Goal: Information Seeking & Learning: Learn about a topic

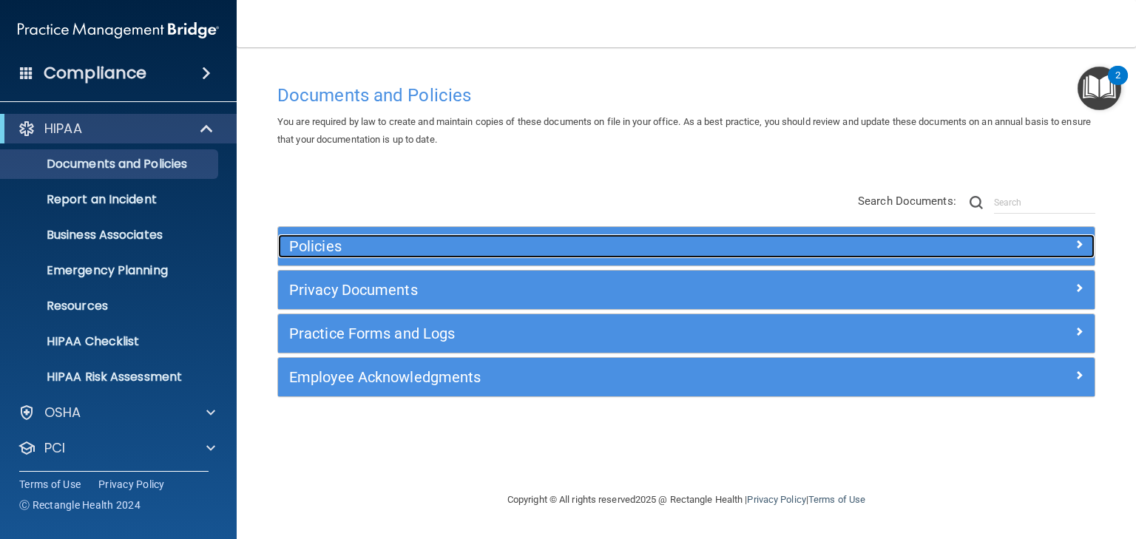
click at [306, 248] on h5 "Policies" at bounding box center [584, 246] width 590 height 16
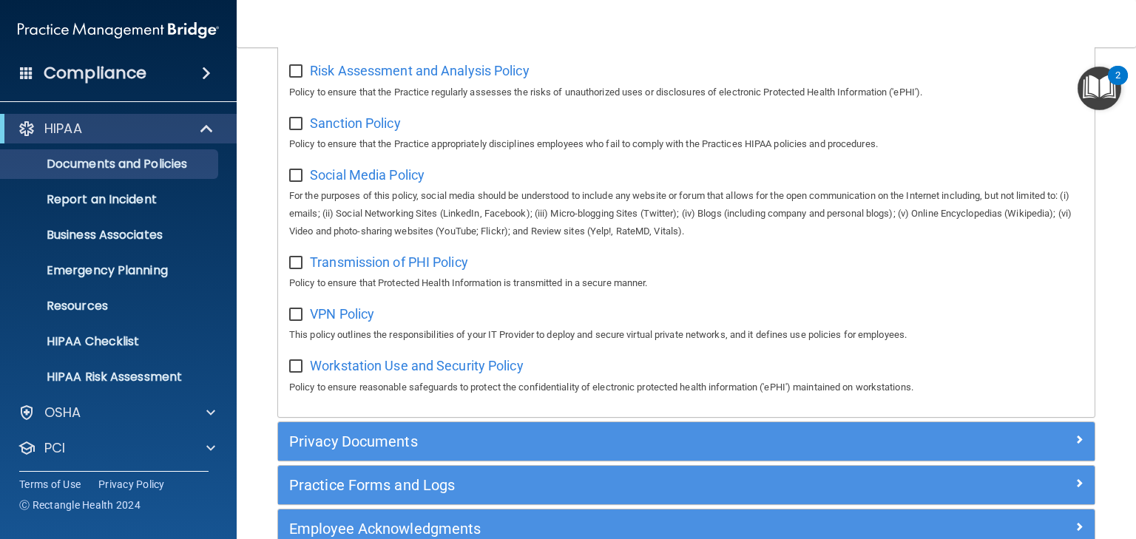
scroll to position [1169, 0]
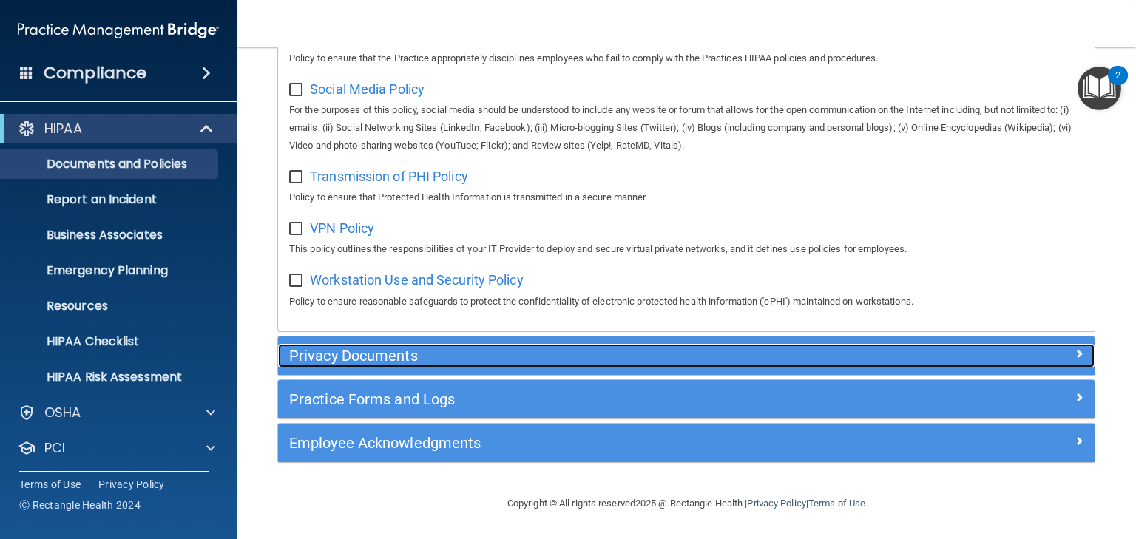
click at [365, 356] on h5 "Privacy Documents" at bounding box center [584, 356] width 590 height 16
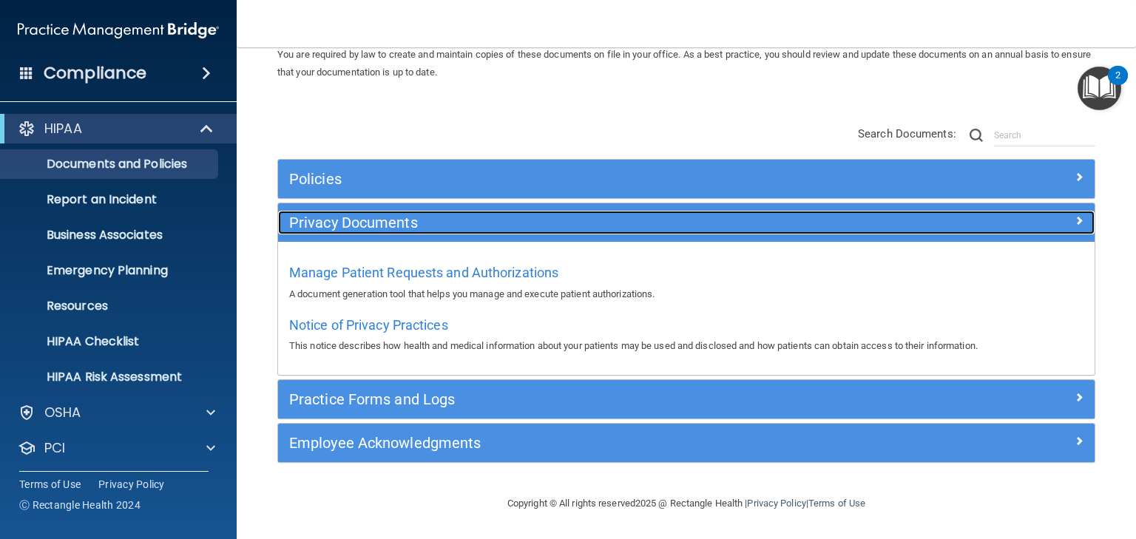
scroll to position [67, 0]
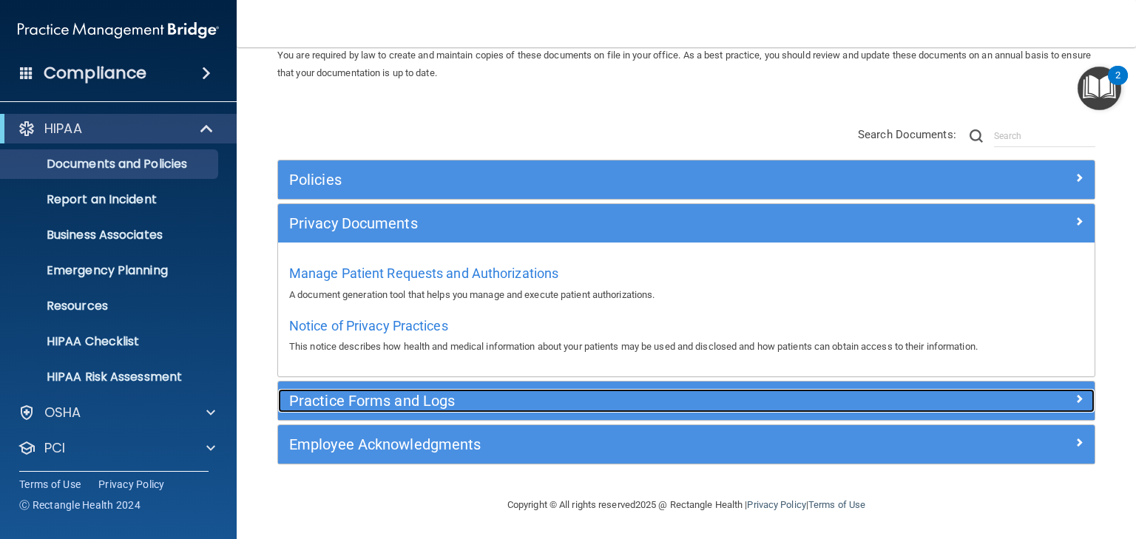
click at [339, 394] on h5 "Practice Forms and Logs" at bounding box center [584, 401] width 590 height 16
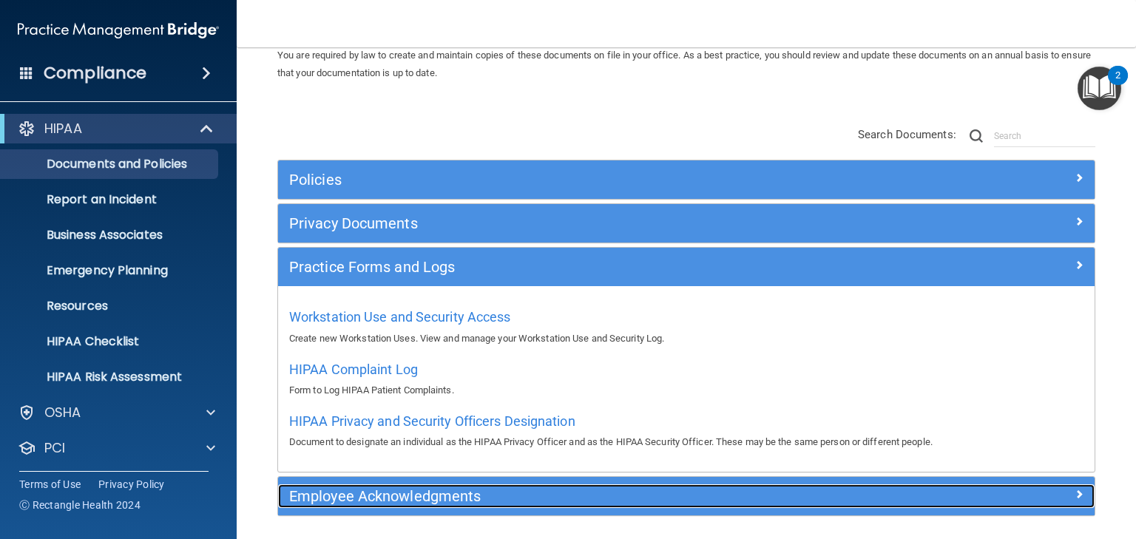
click at [358, 500] on h5 "Employee Acknowledgments" at bounding box center [584, 496] width 590 height 16
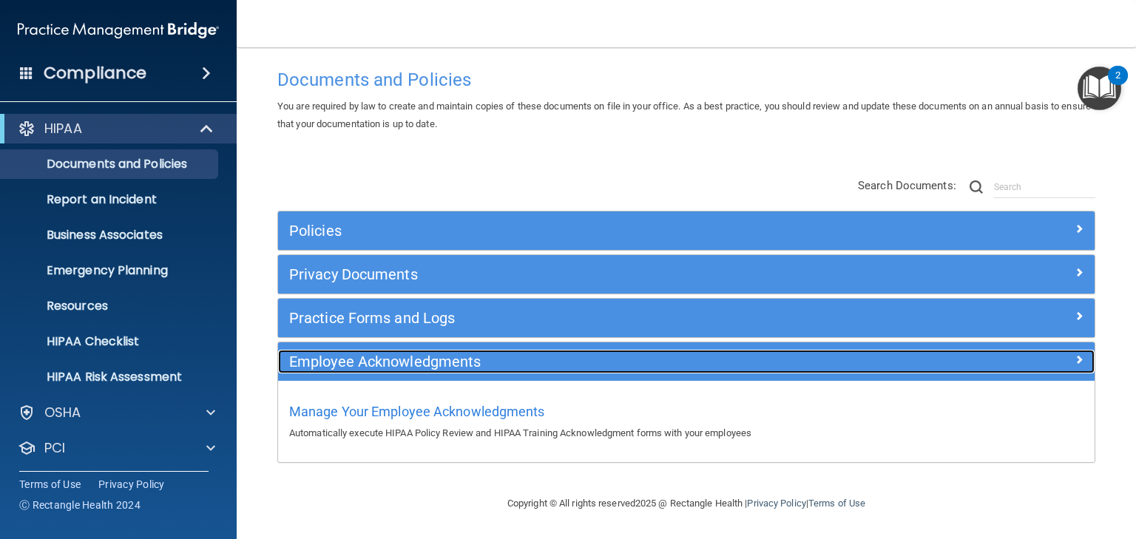
scroll to position [15, 0]
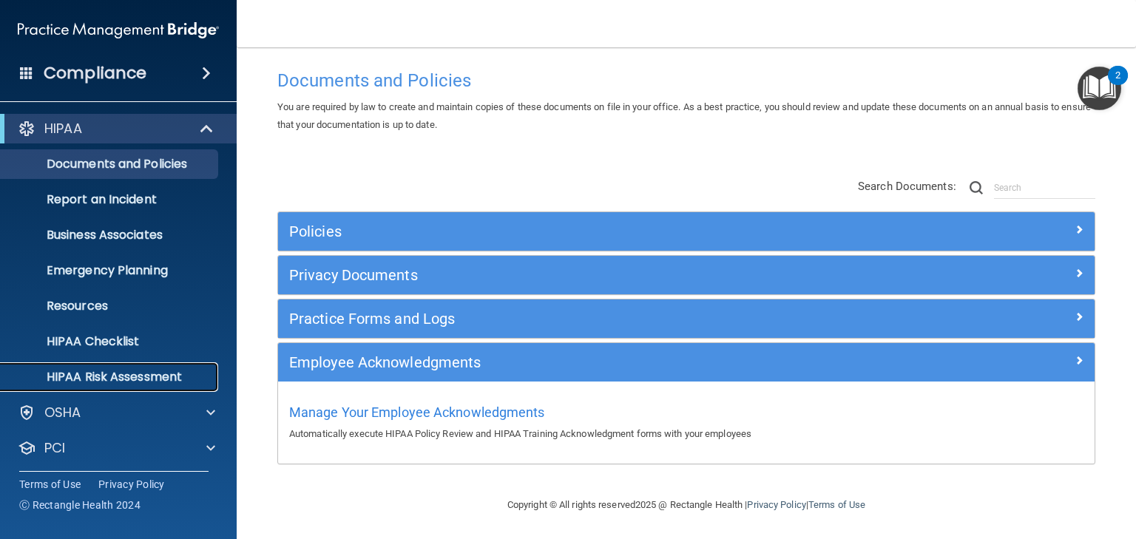
click at [101, 379] on p "HIPAA Risk Assessment" at bounding box center [111, 377] width 202 height 15
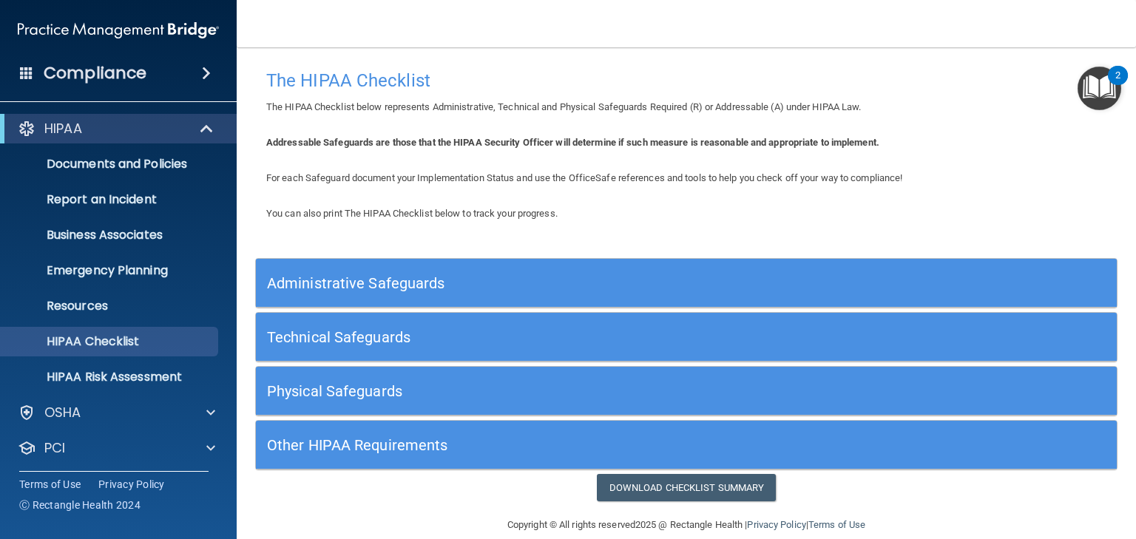
click at [365, 281] on h5 "Administrative Safeguards" at bounding box center [579, 283] width 624 height 16
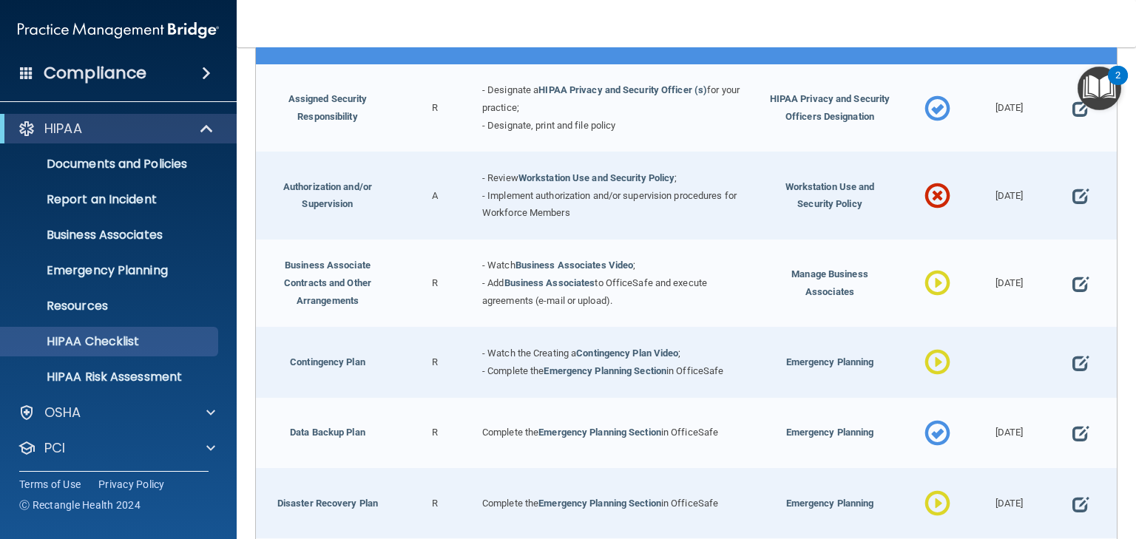
scroll to position [59, 0]
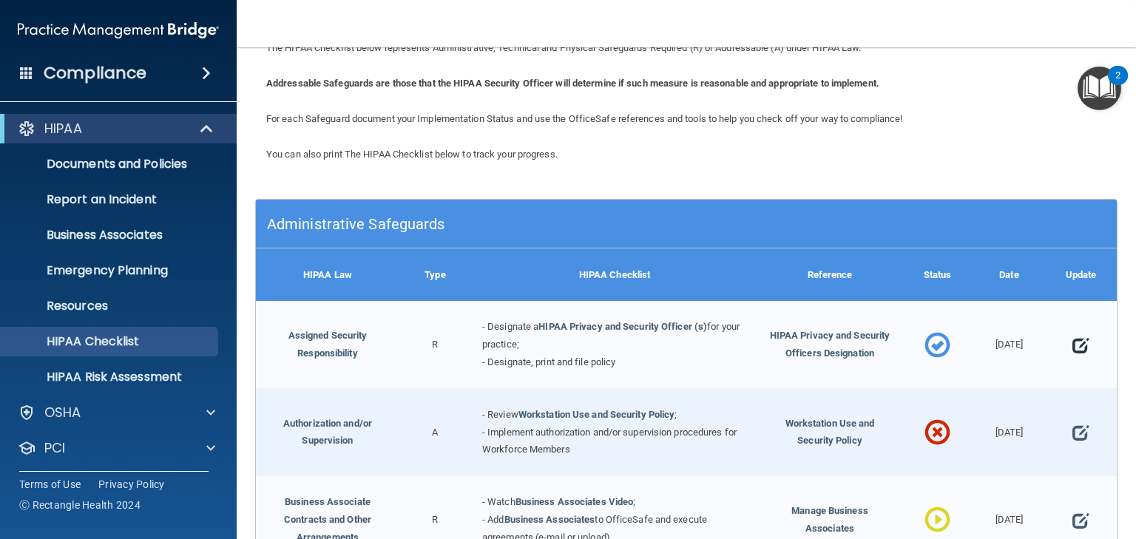
click at [1073, 345] on span at bounding box center [1081, 346] width 16 height 36
select select "completed"
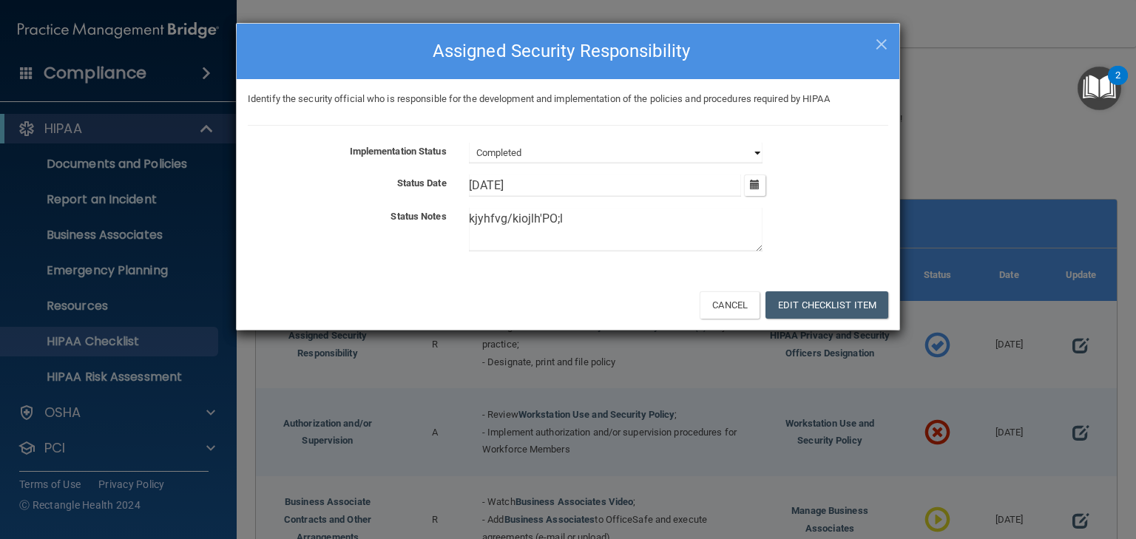
click at [527, 154] on select "Not Started In Progress Completed" at bounding box center [616, 153] width 294 height 21
click at [575, 225] on textarea "kjyhfvg/kiojlh'PO;l" at bounding box center [616, 230] width 294 height 44
click at [878, 49] on span "×" at bounding box center [881, 42] width 13 height 30
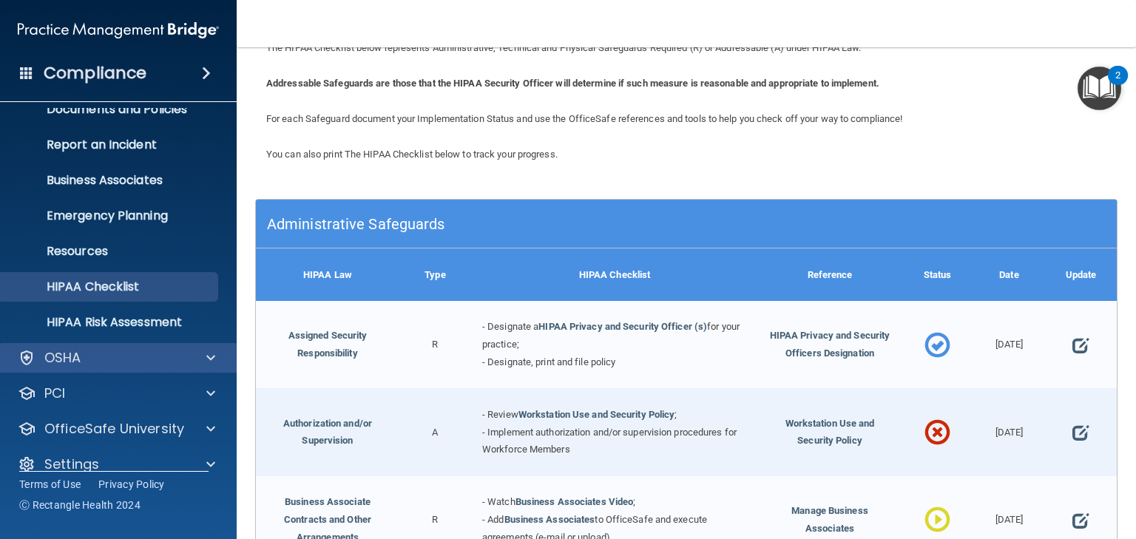
scroll to position [74, 0]
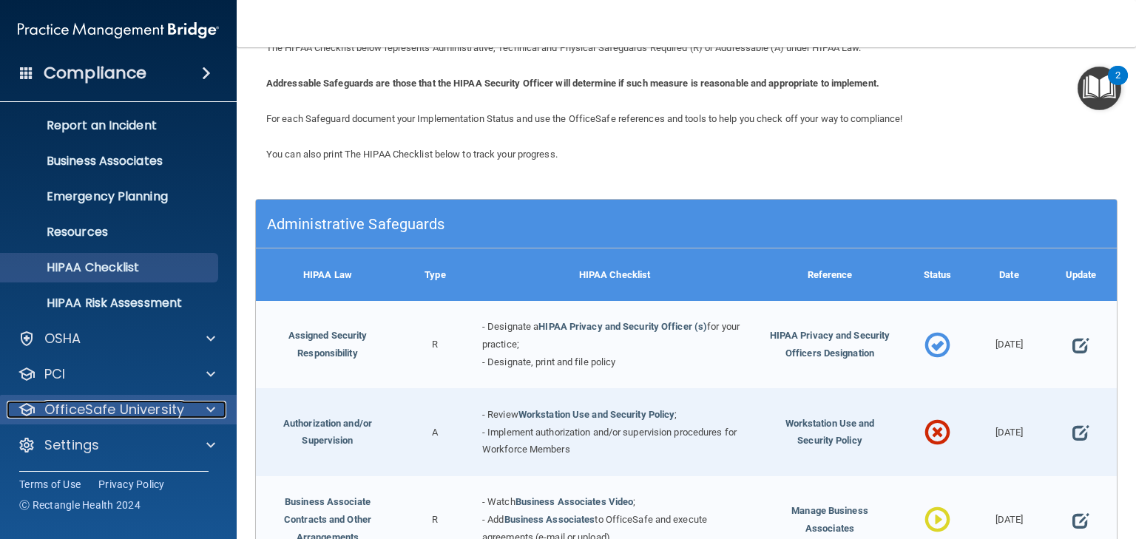
click at [166, 403] on p "OfficeSafe University" at bounding box center [114, 410] width 140 height 18
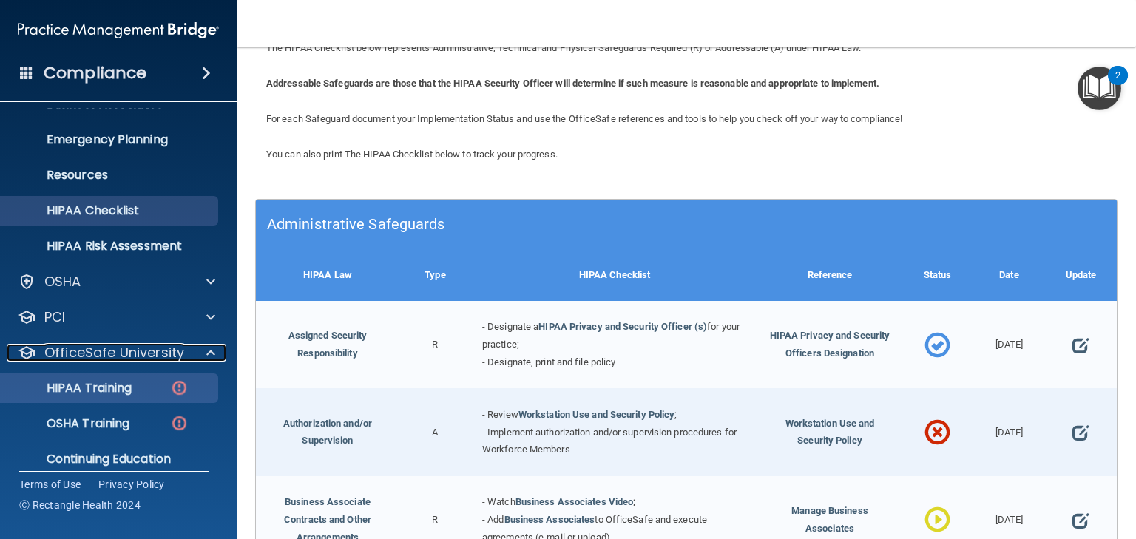
scroll to position [181, 0]
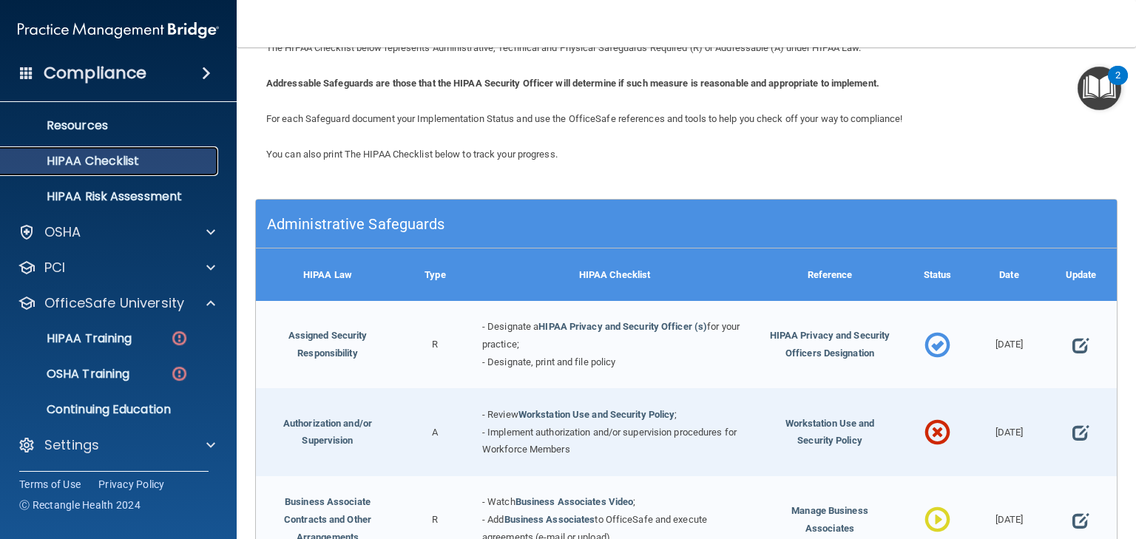
click at [116, 161] on p "HIPAA Checklist" at bounding box center [111, 161] width 202 height 15
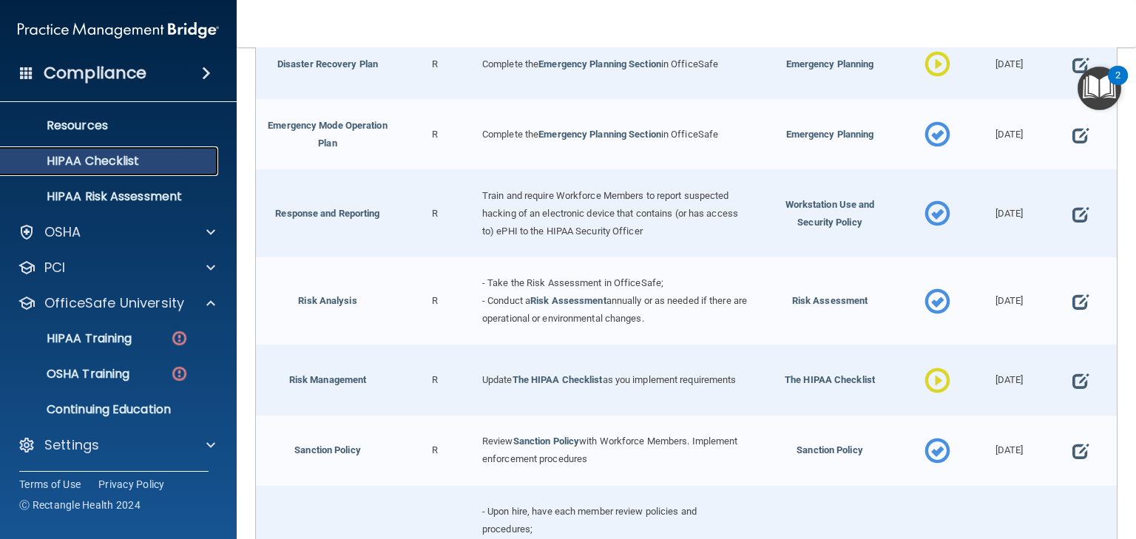
scroll to position [829, 0]
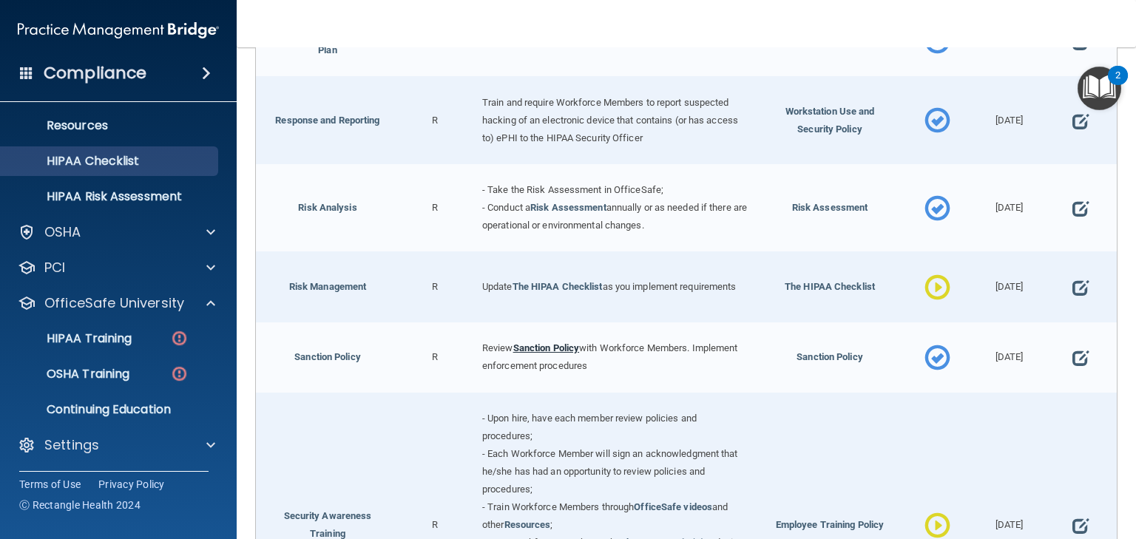
click at [556, 343] on link "Sanction Policy" at bounding box center [546, 348] width 67 height 11
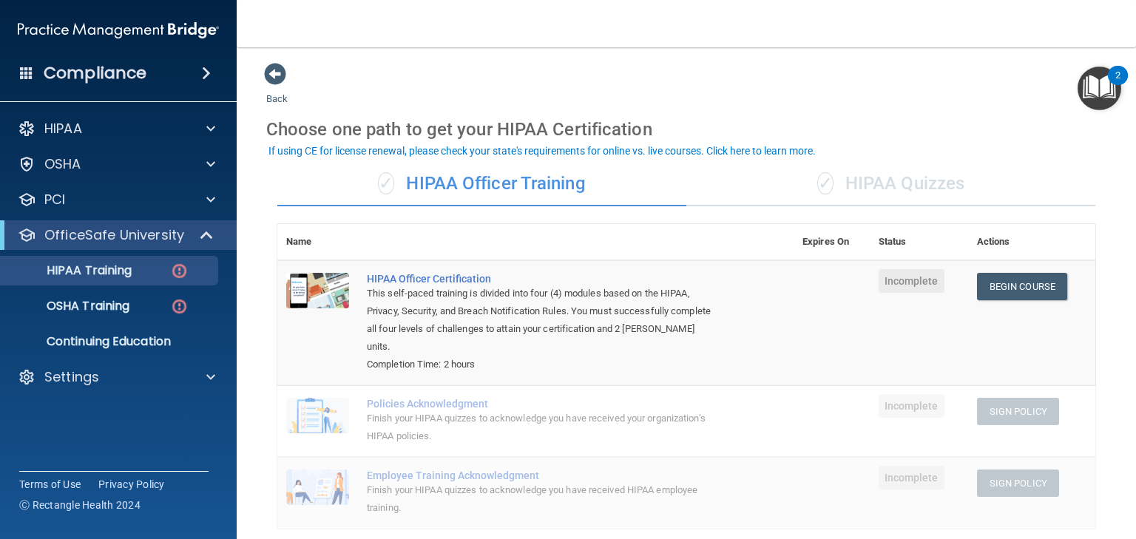
click at [904, 169] on div "✓ HIPAA Quizzes" at bounding box center [891, 184] width 409 height 44
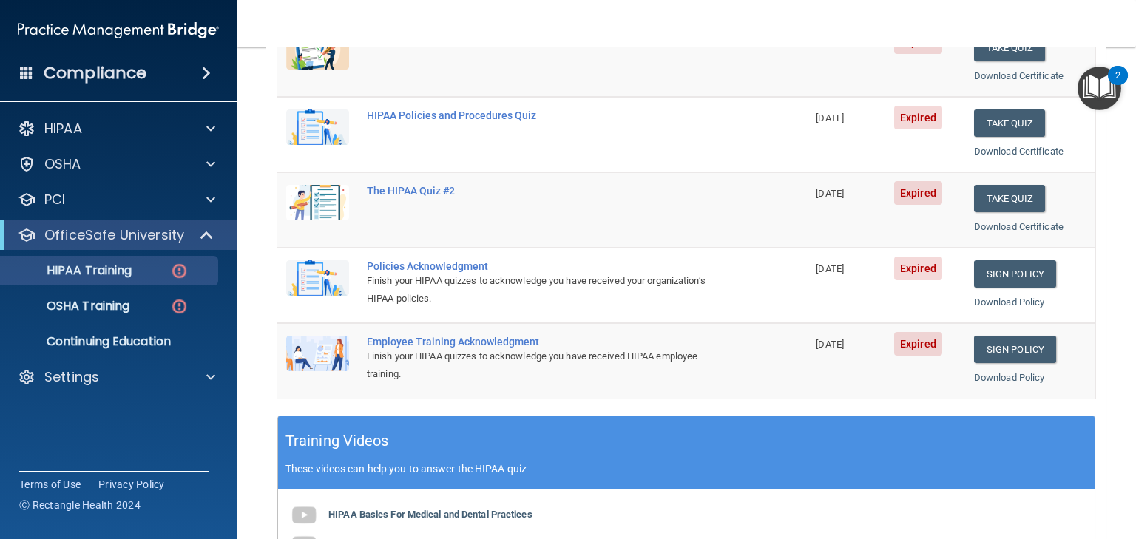
scroll to position [157, 0]
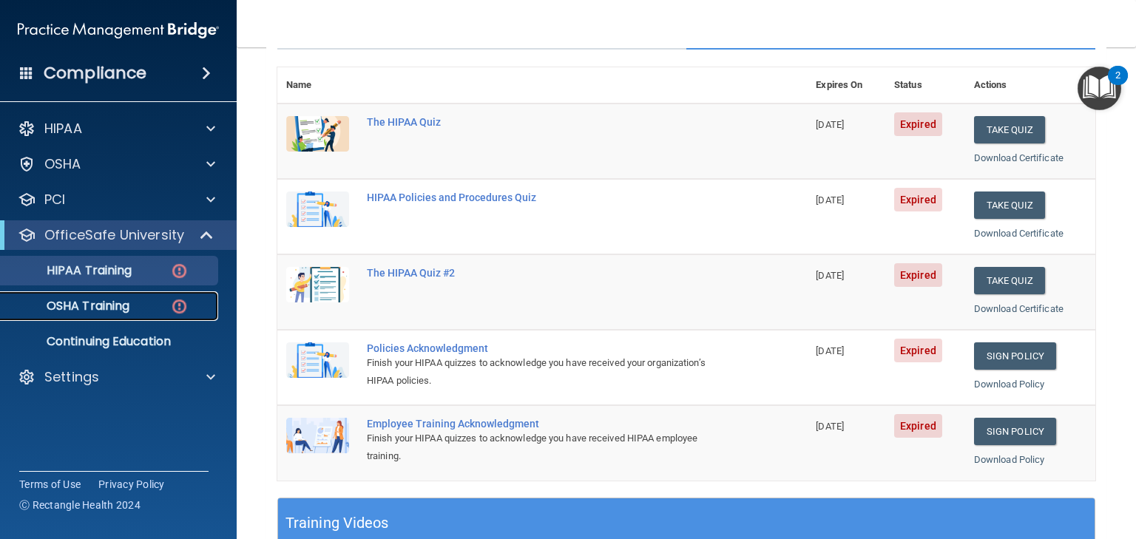
click at [73, 295] on link "OSHA Training" at bounding box center [101, 306] width 233 height 30
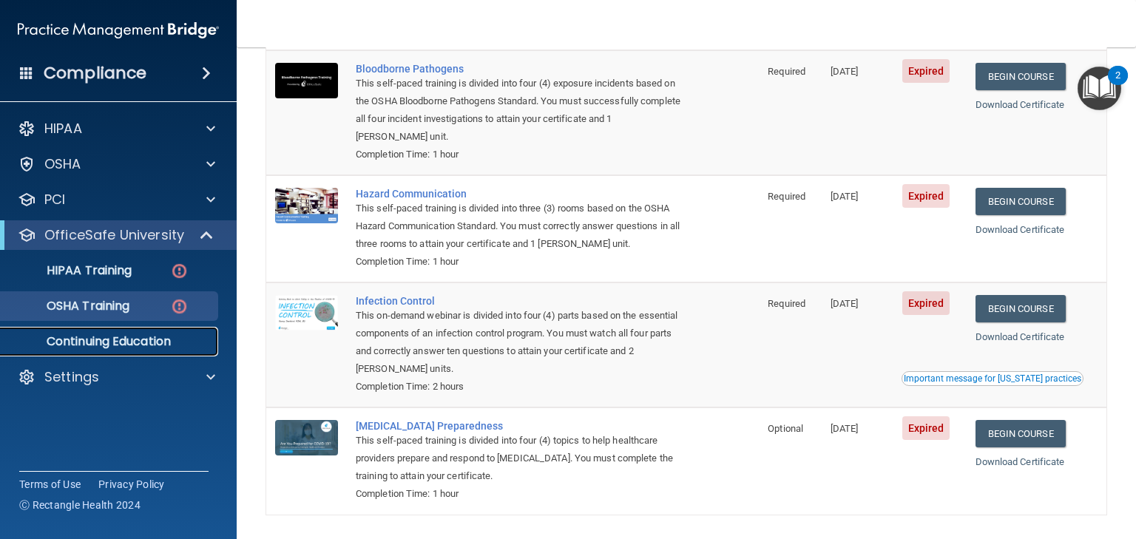
click at [142, 340] on p "Continuing Education" at bounding box center [111, 341] width 202 height 15
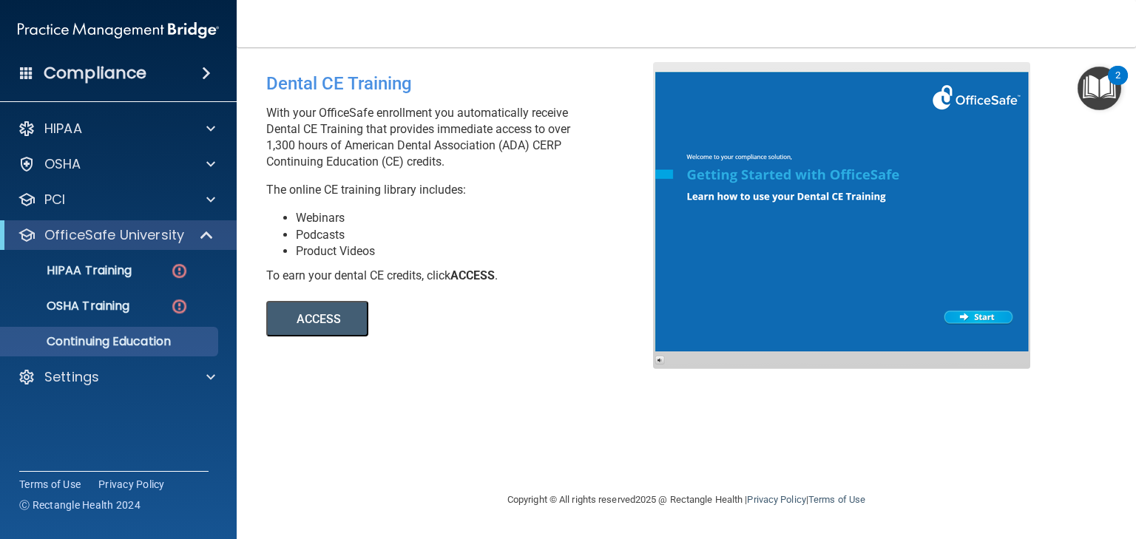
click at [340, 320] on button "ACCESS" at bounding box center [317, 319] width 102 height 36
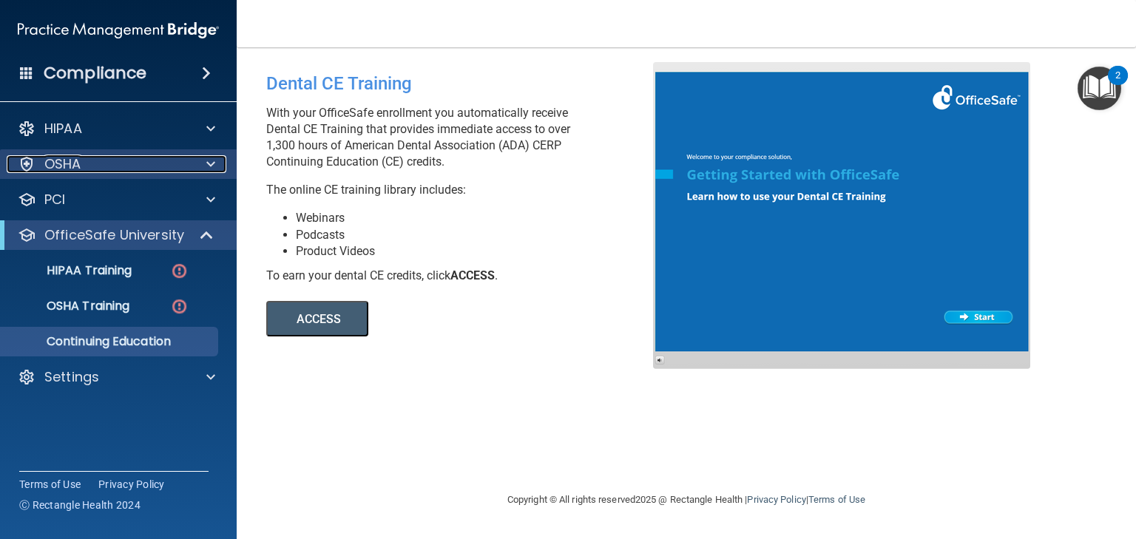
click at [77, 161] on p "OSHA" at bounding box center [62, 164] width 37 height 18
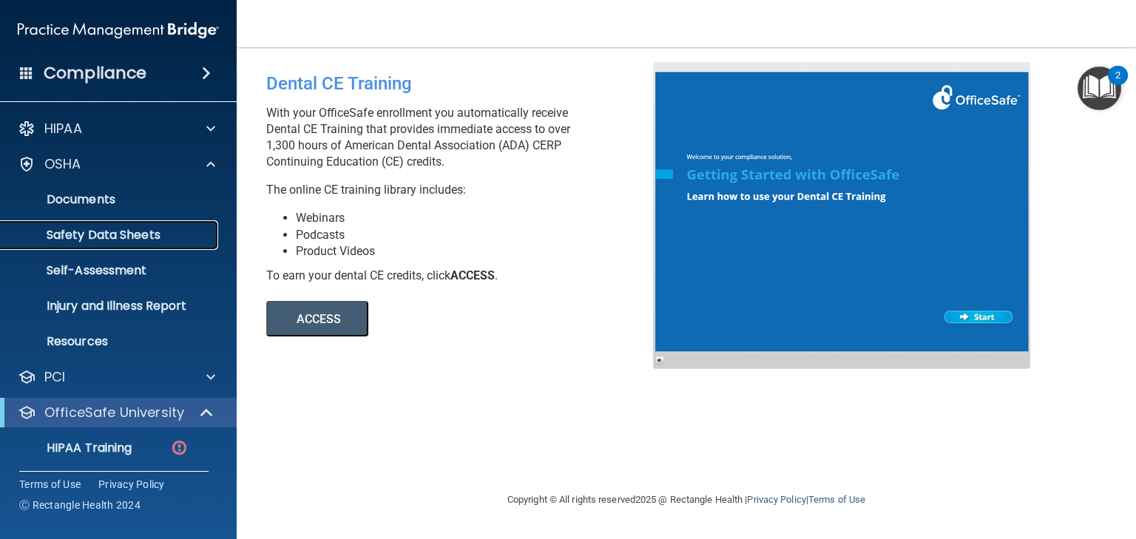
click at [79, 237] on p "Safety Data Sheets" at bounding box center [111, 235] width 202 height 15
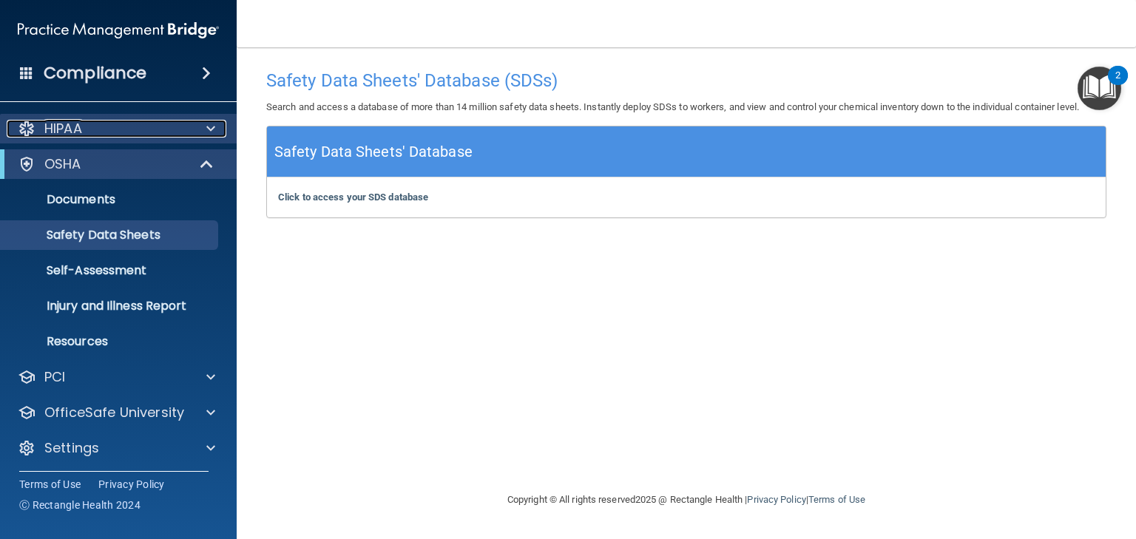
click at [71, 124] on p "HIPAA" at bounding box center [63, 129] width 38 height 18
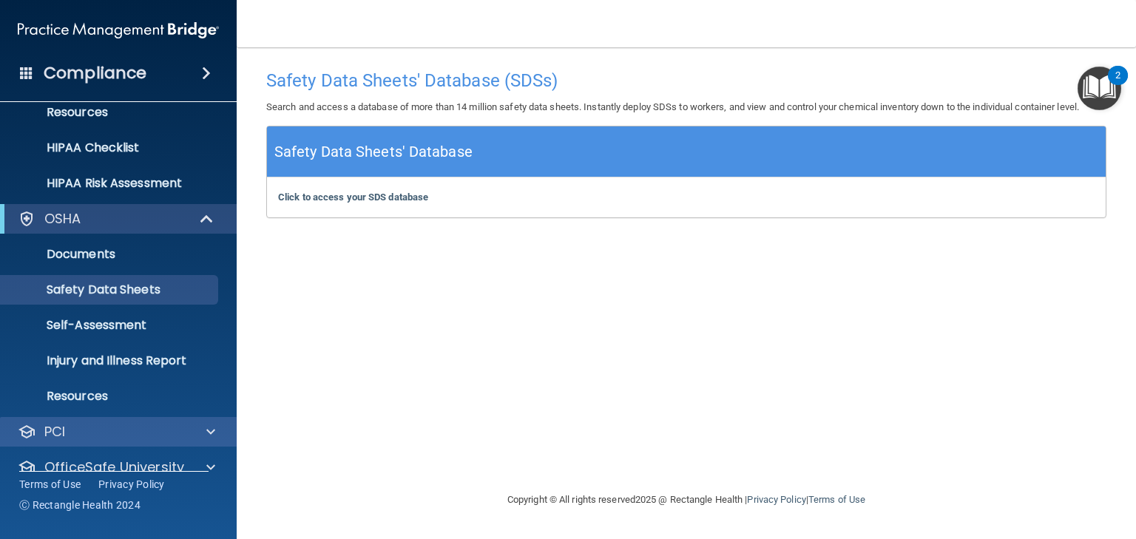
scroll to position [237, 0]
